Goal: Find contact information: Find contact information

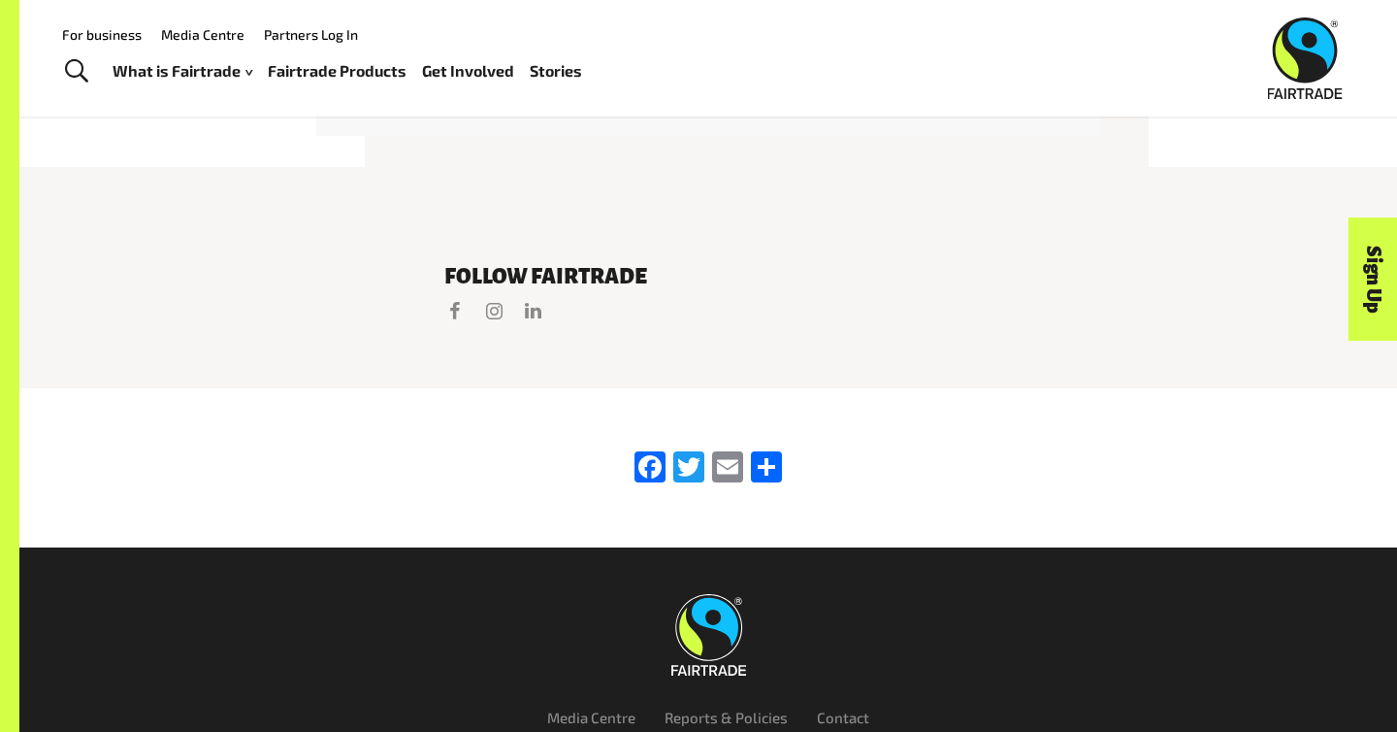
scroll to position [4006, 0]
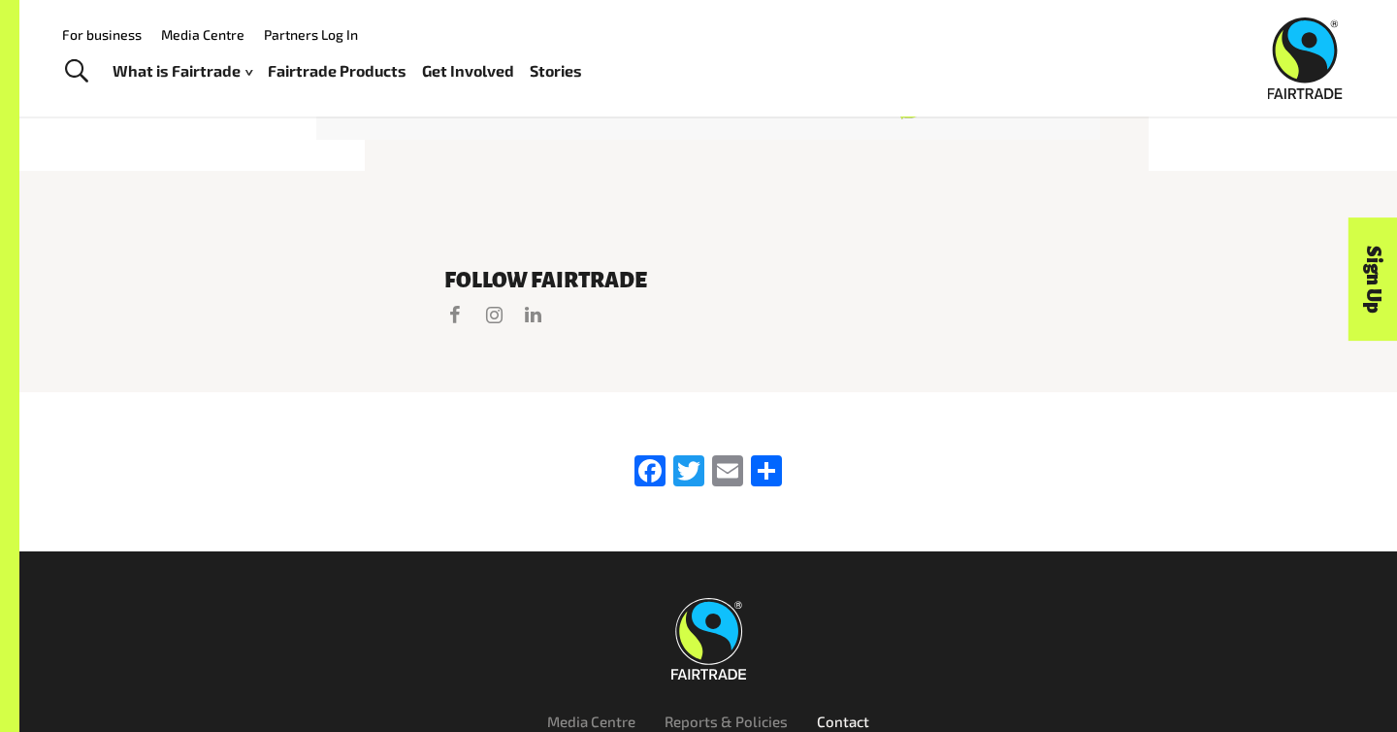
click at [831, 712] on link "Contact" at bounding box center [843, 720] width 52 height 17
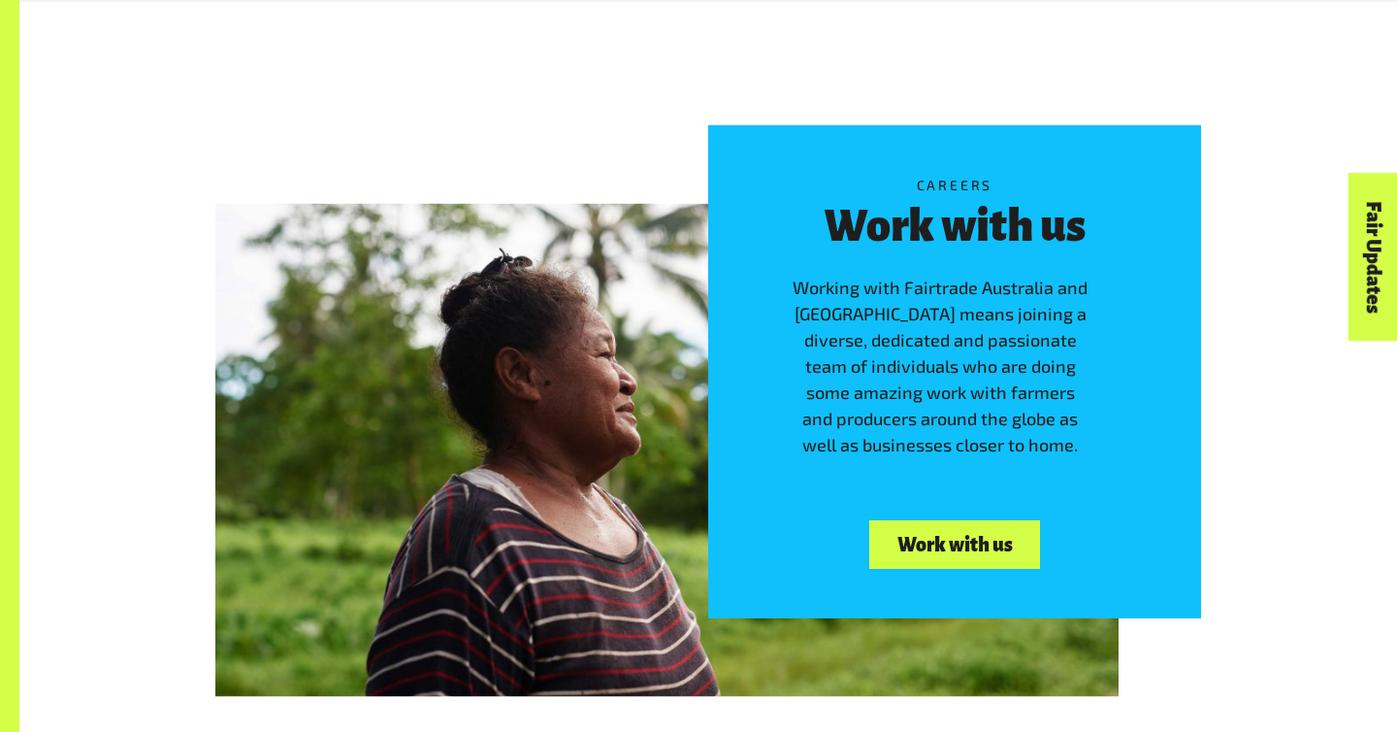
scroll to position [2601, 0]
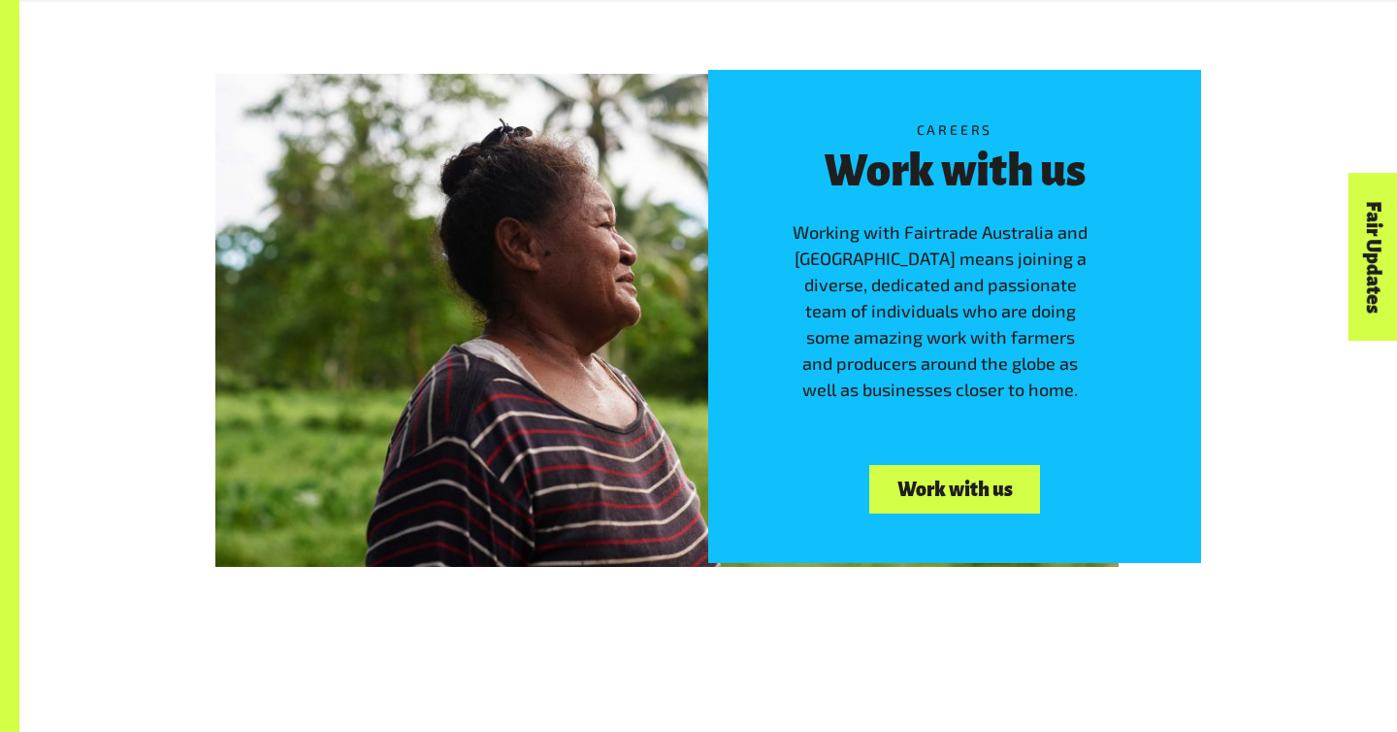
click at [955, 484] on link "Work with us" at bounding box center [954, 489] width 171 height 49
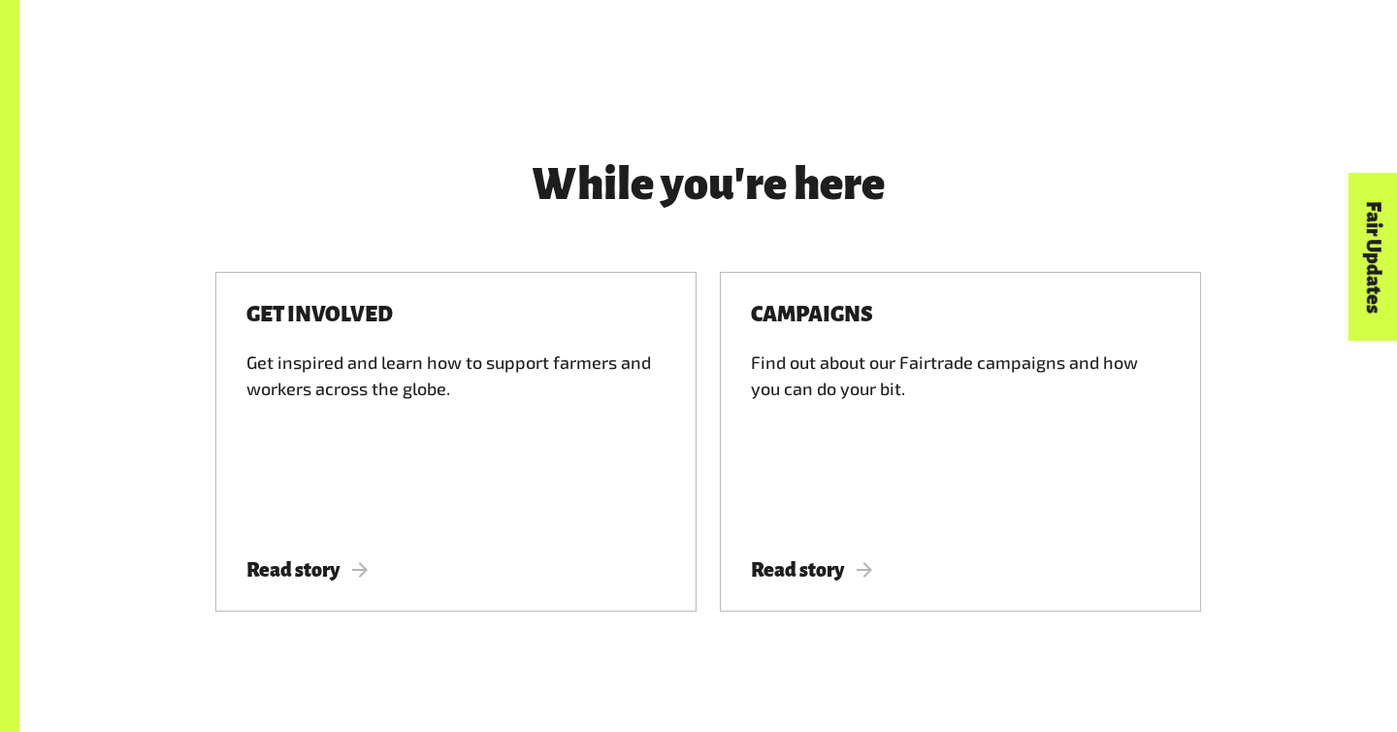
scroll to position [2383, 0]
